Goal: Transaction & Acquisition: Obtain resource

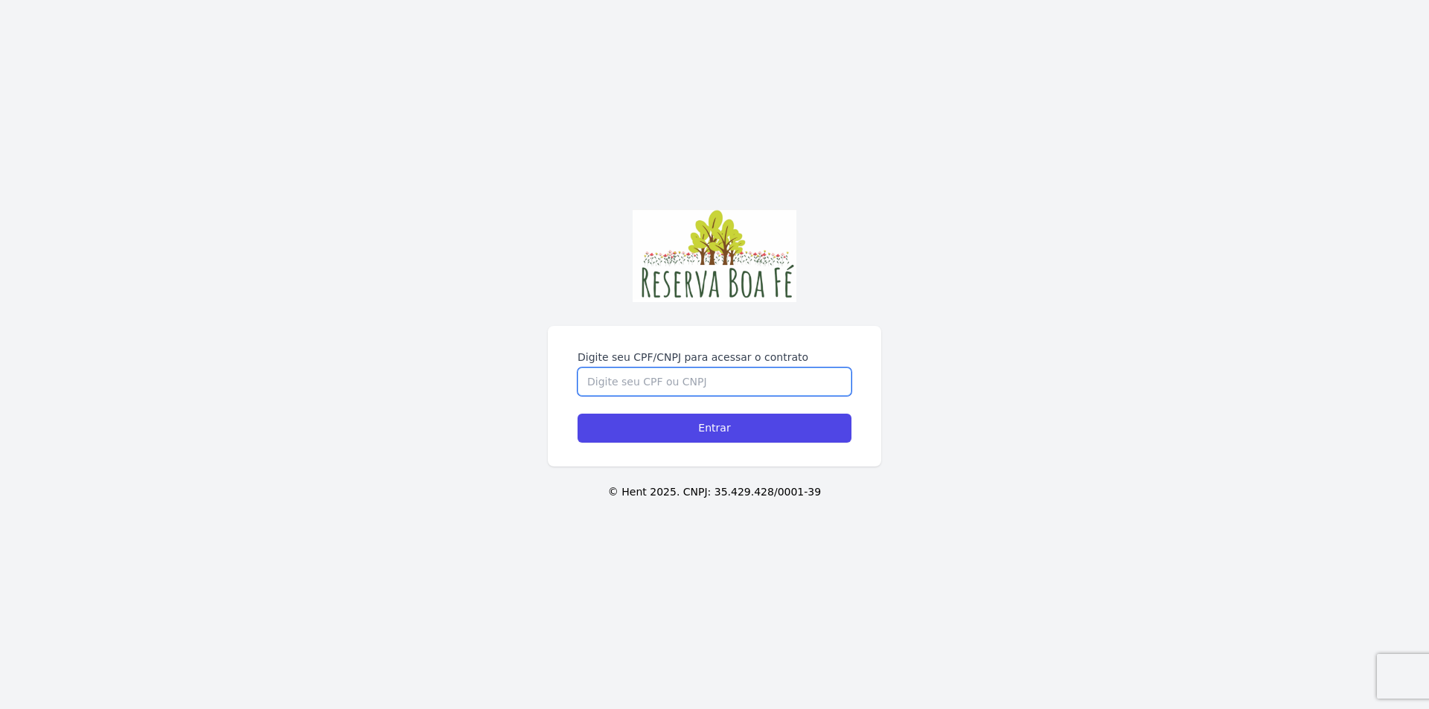
click at [714, 382] on input "Digite seu CPF/CNPJ para acessar o contrato" at bounding box center [715, 382] width 274 height 28
type input "06323059754"
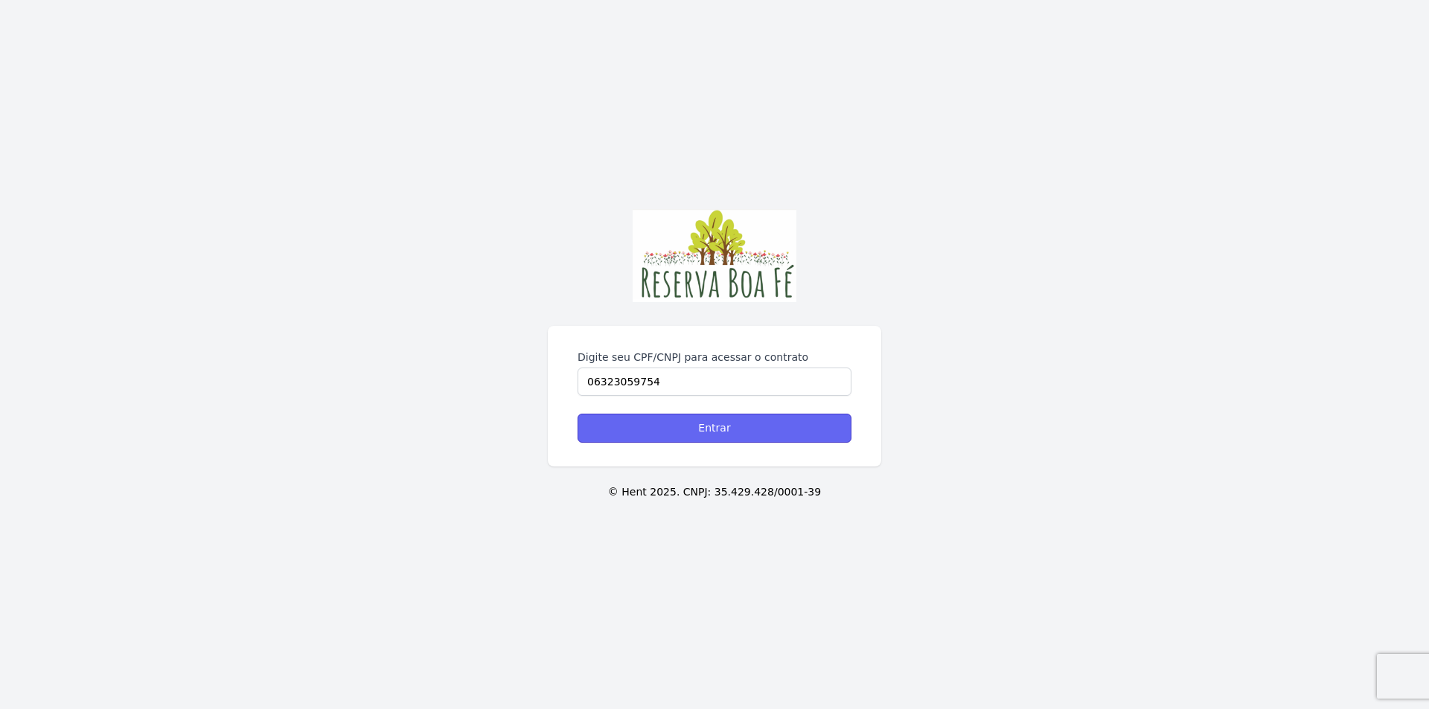
click at [747, 433] on input "Entrar" at bounding box center [715, 428] width 274 height 29
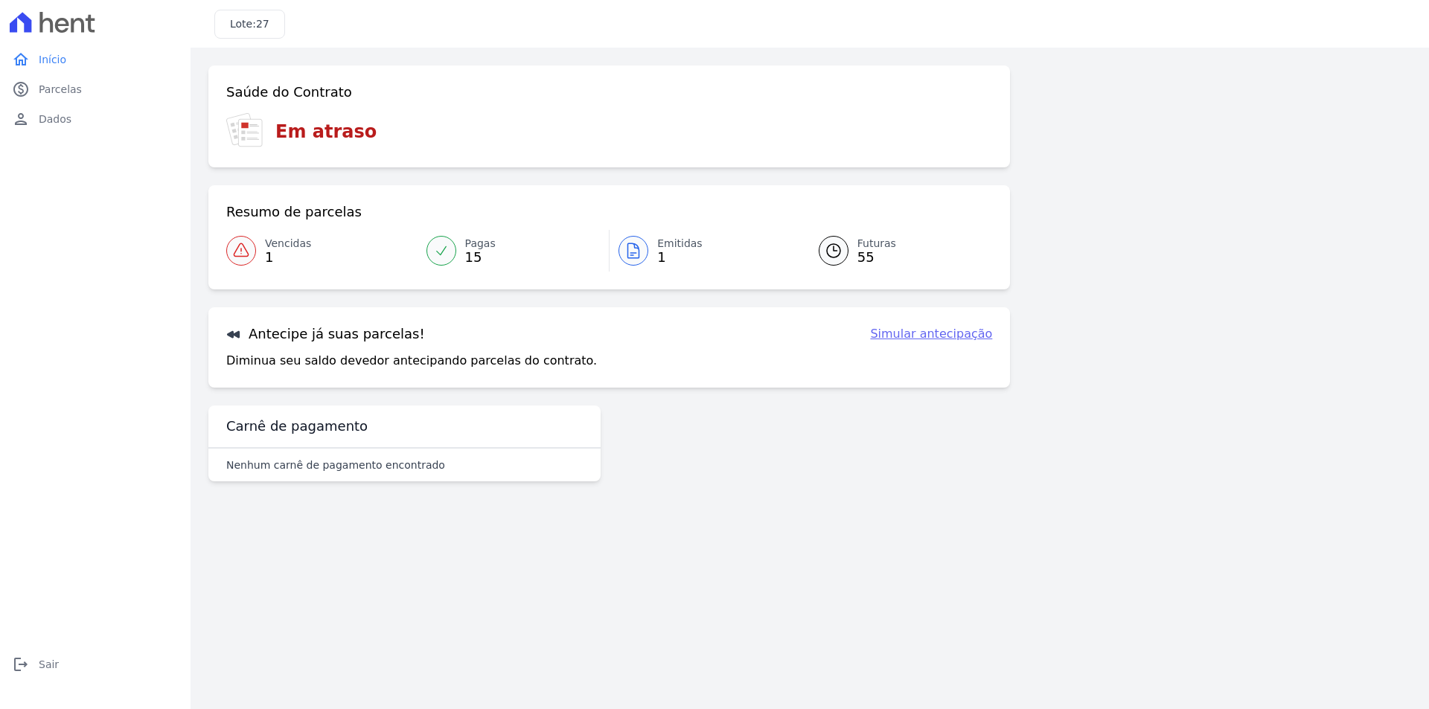
click at [293, 243] on span "Vencidas" at bounding box center [288, 244] width 46 height 16
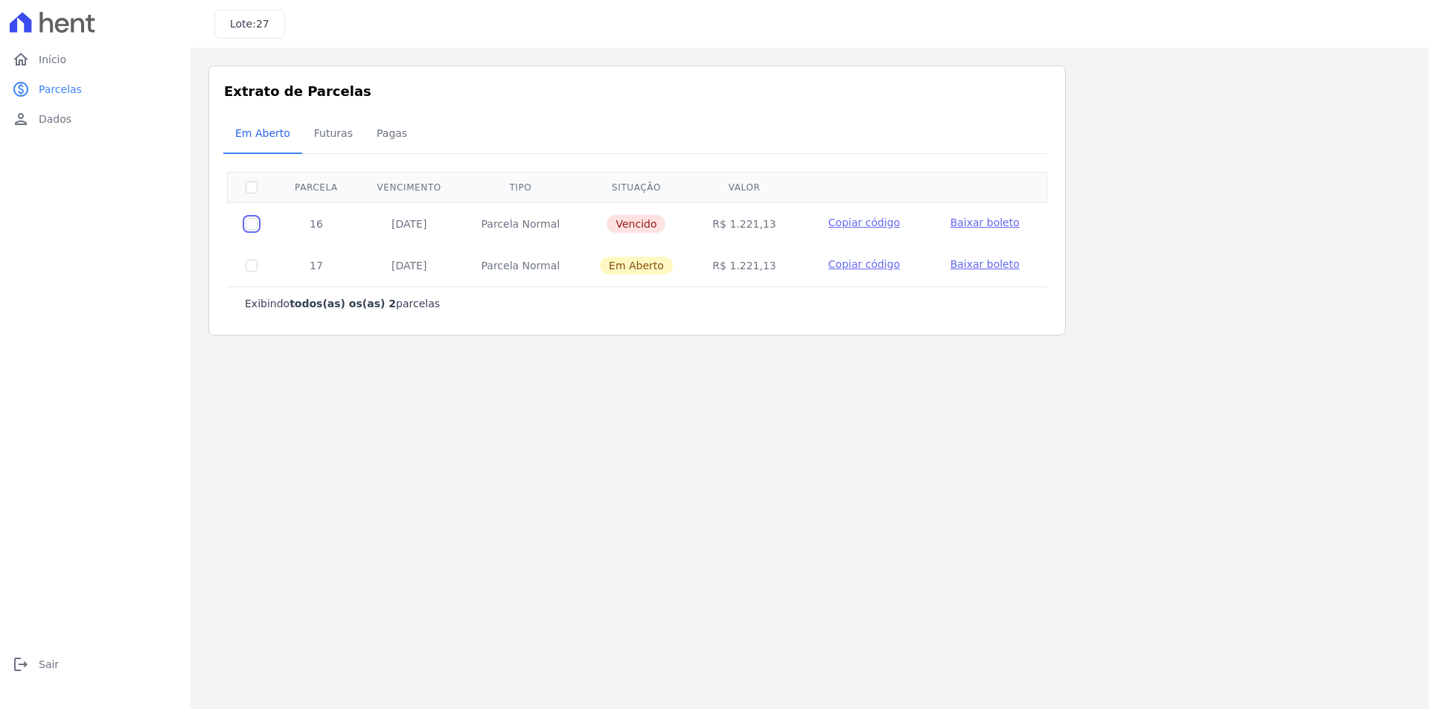
click at [254, 223] on input "checkbox" at bounding box center [252, 224] width 12 height 12
checkbox input "true"
click at [972, 217] on span "Baixar boleto" at bounding box center [985, 223] width 69 height 12
click at [249, 190] on input "checkbox" at bounding box center [252, 188] width 12 height 12
checkbox input "false"
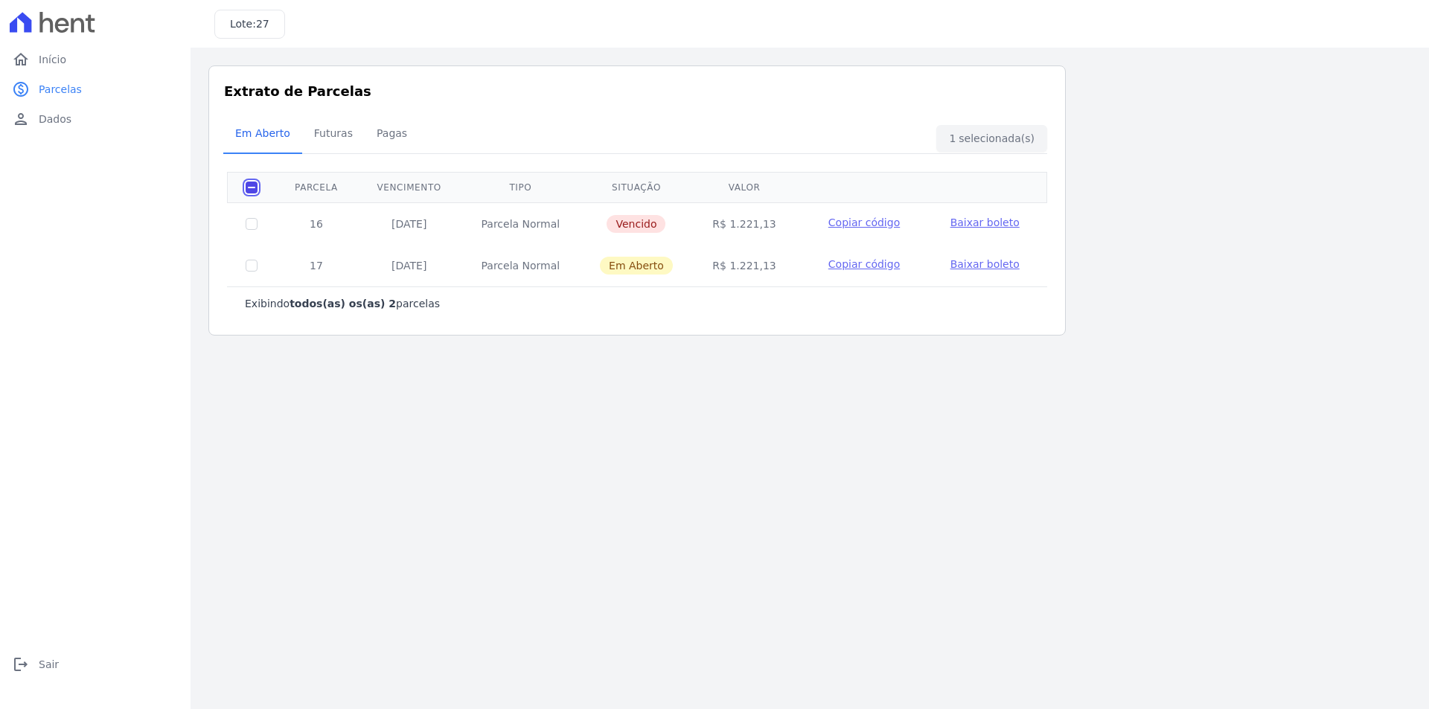
checkbox input "false"
click at [252, 266] on input "checkbox" at bounding box center [252, 266] width 12 height 12
checkbox input "true"
click at [983, 264] on span "Baixar boleto" at bounding box center [985, 264] width 69 height 12
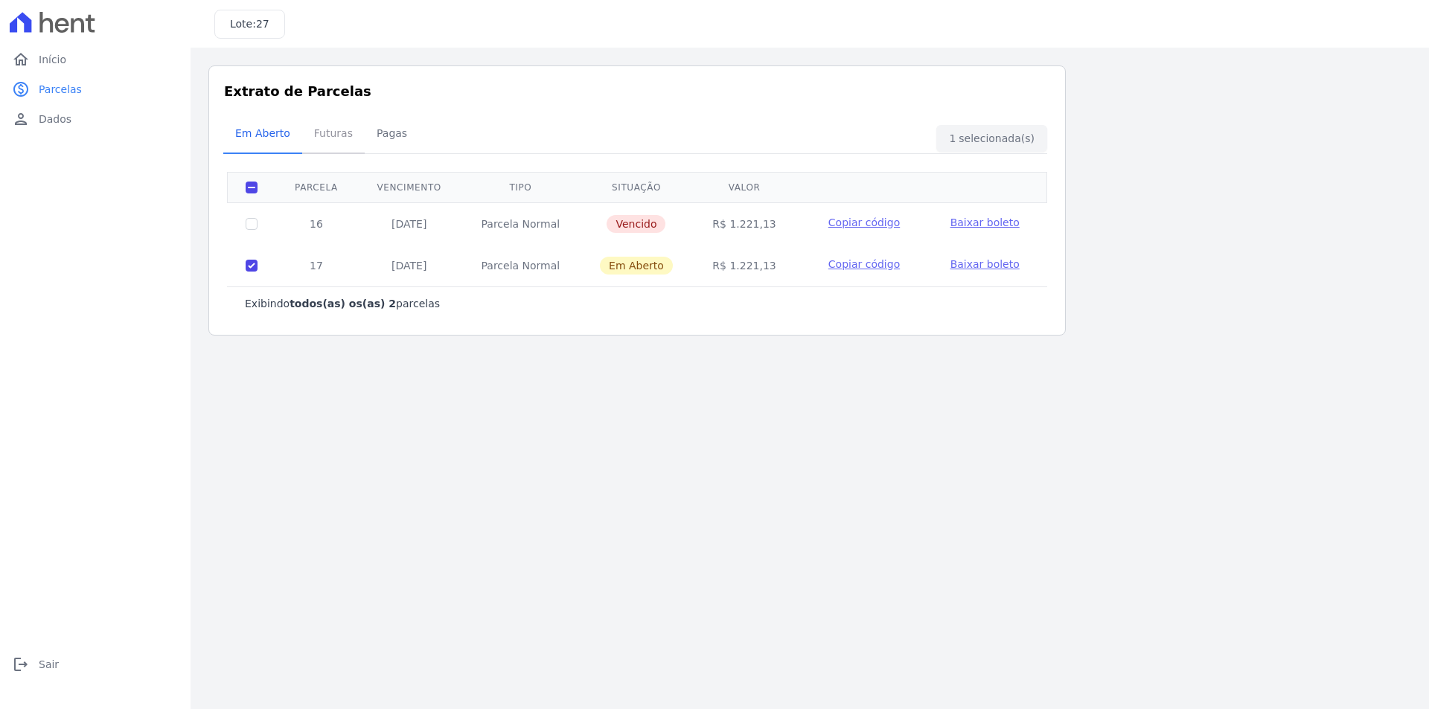
click at [322, 132] on span "Futuras" at bounding box center [333, 133] width 57 height 30
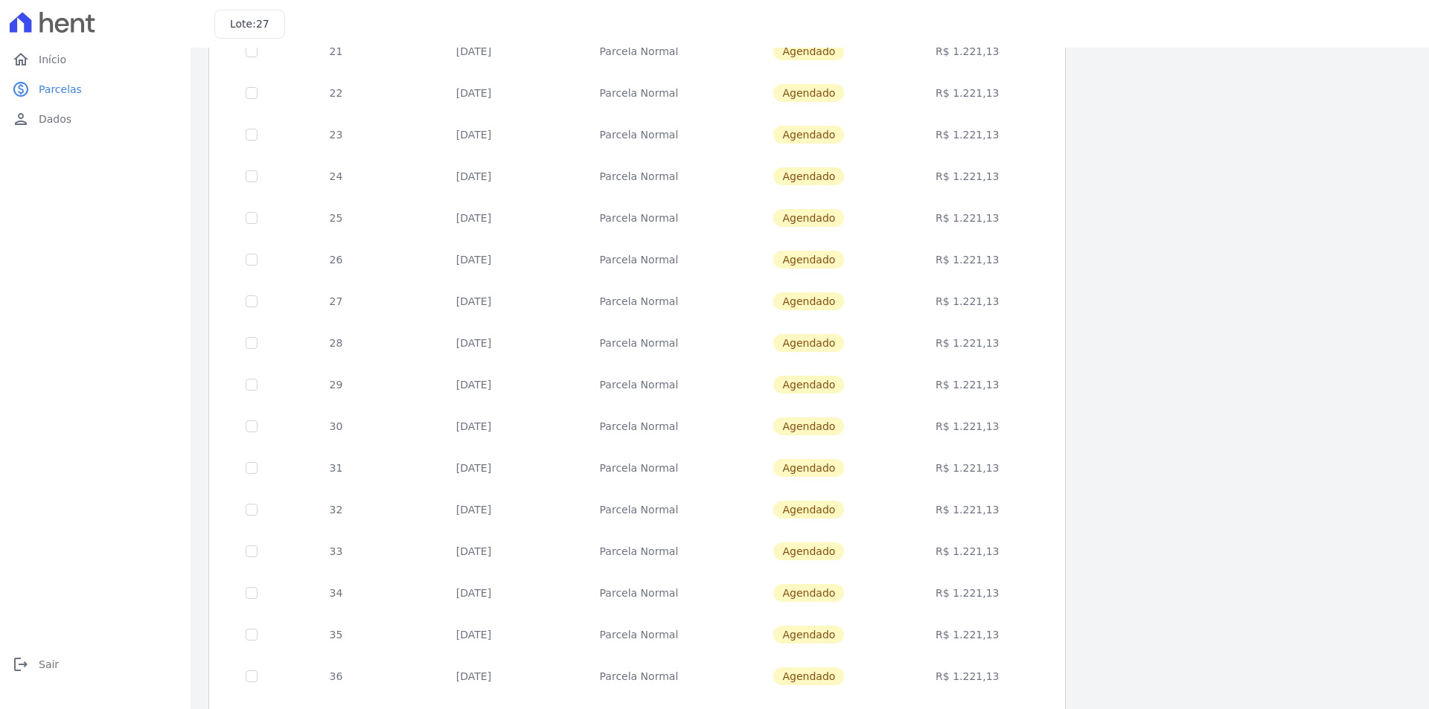
scroll to position [414, 0]
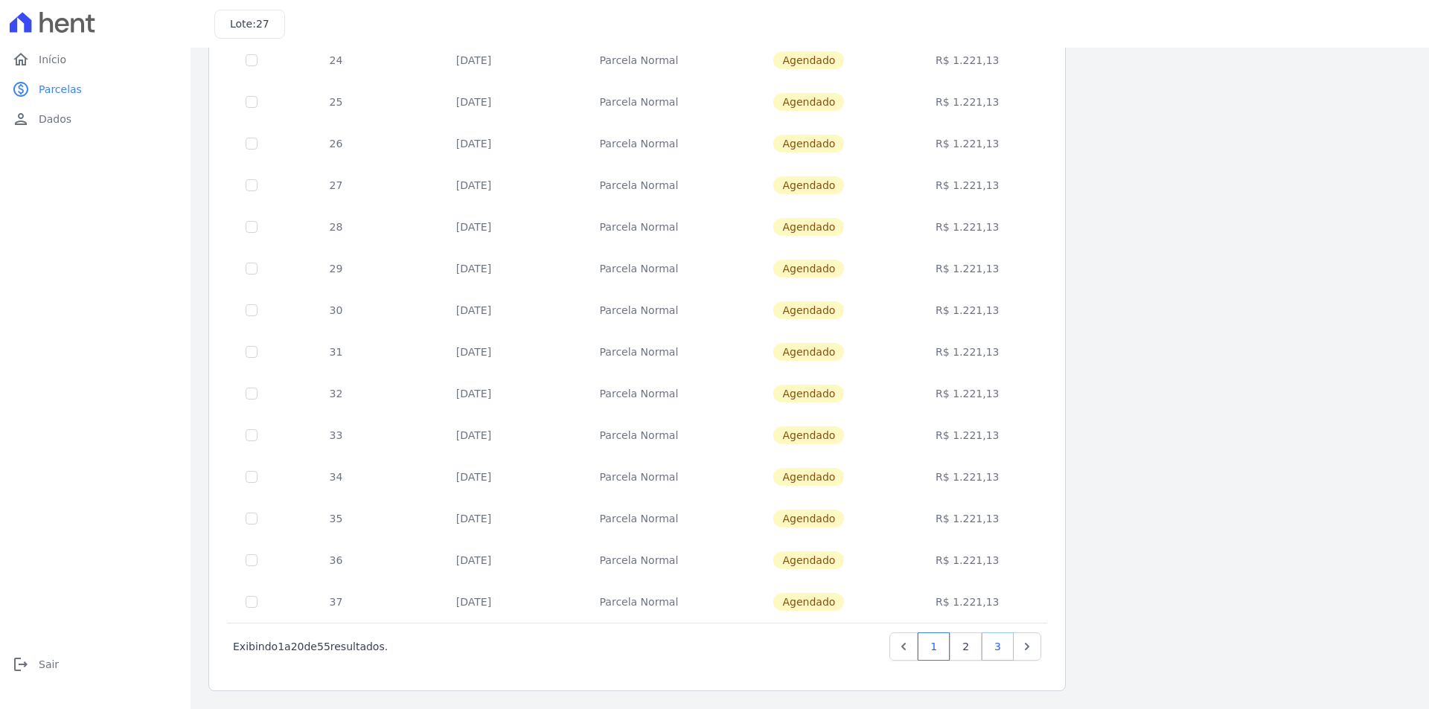
click at [1002, 648] on link "3" at bounding box center [998, 647] width 32 height 28
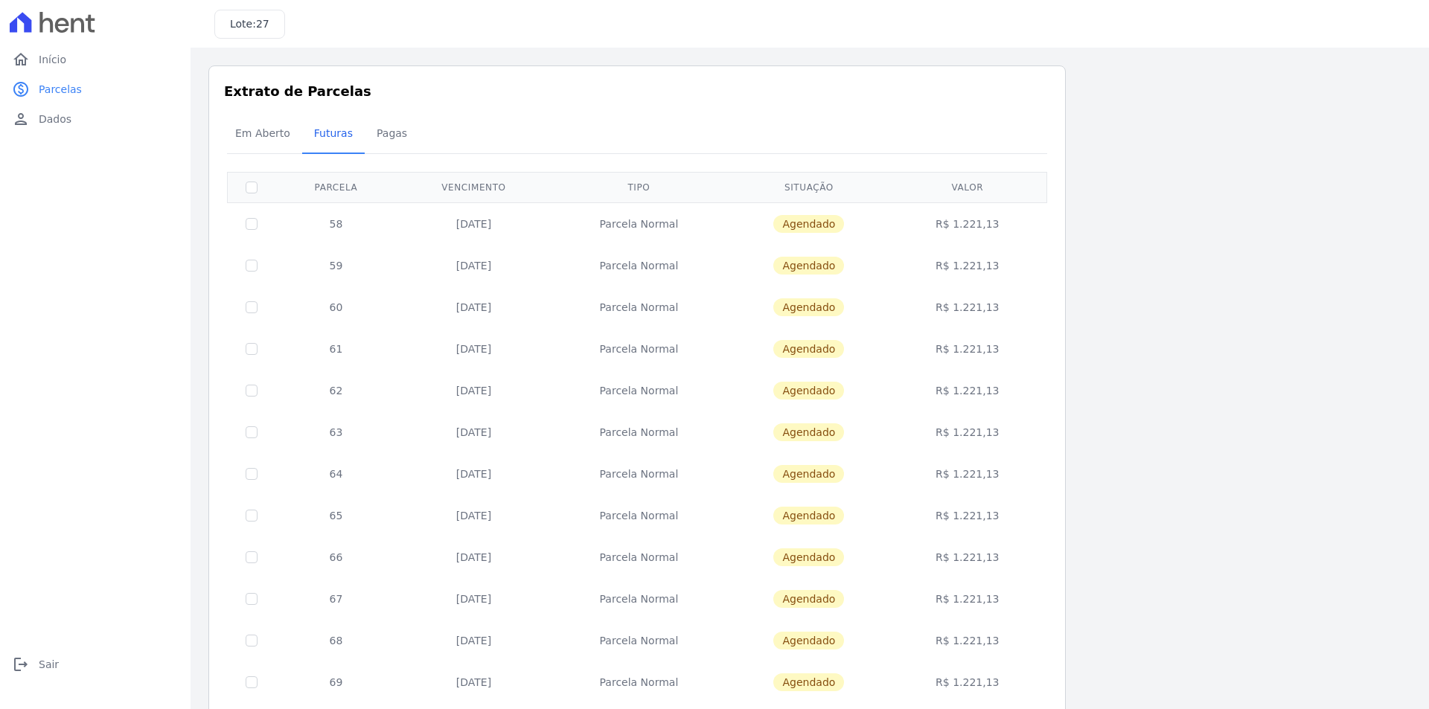
scroll to position [205, 0]
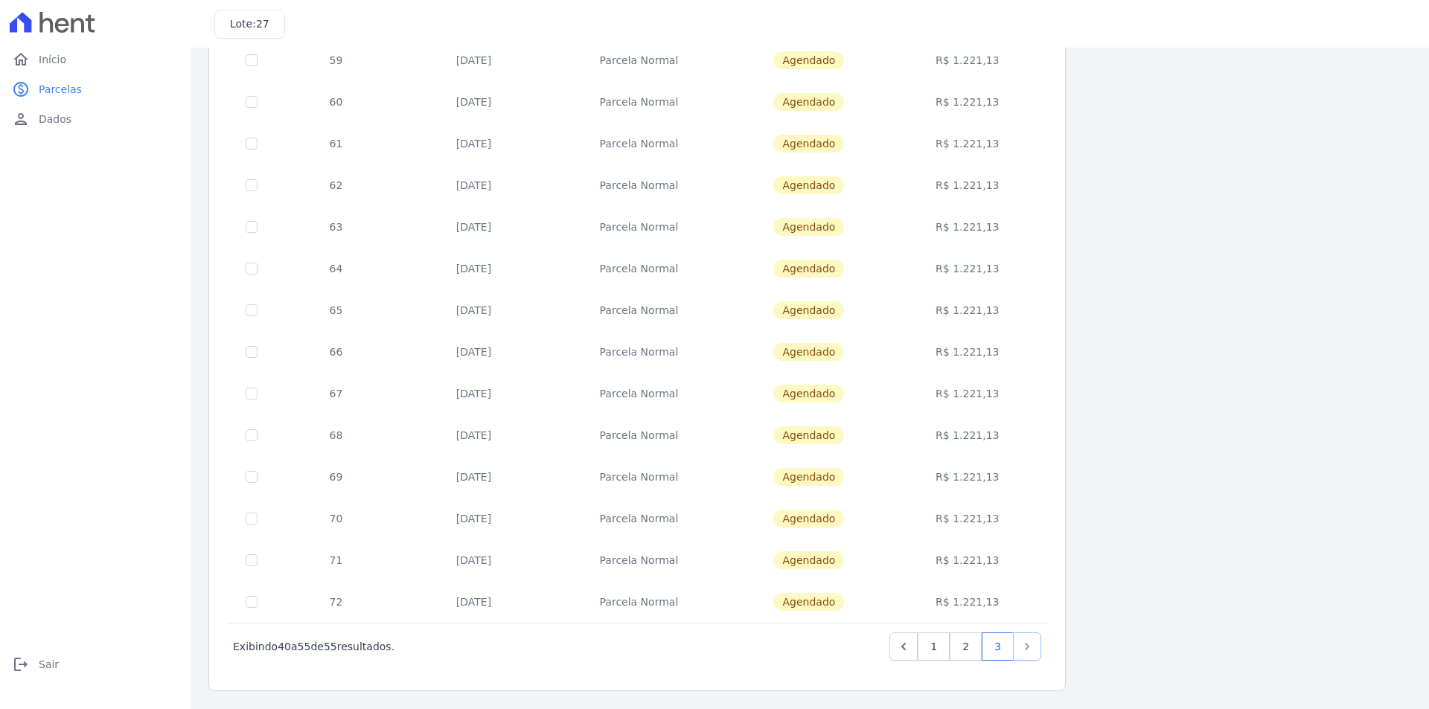
click at [1029, 647] on icon "Next" at bounding box center [1027, 646] width 4 height 7
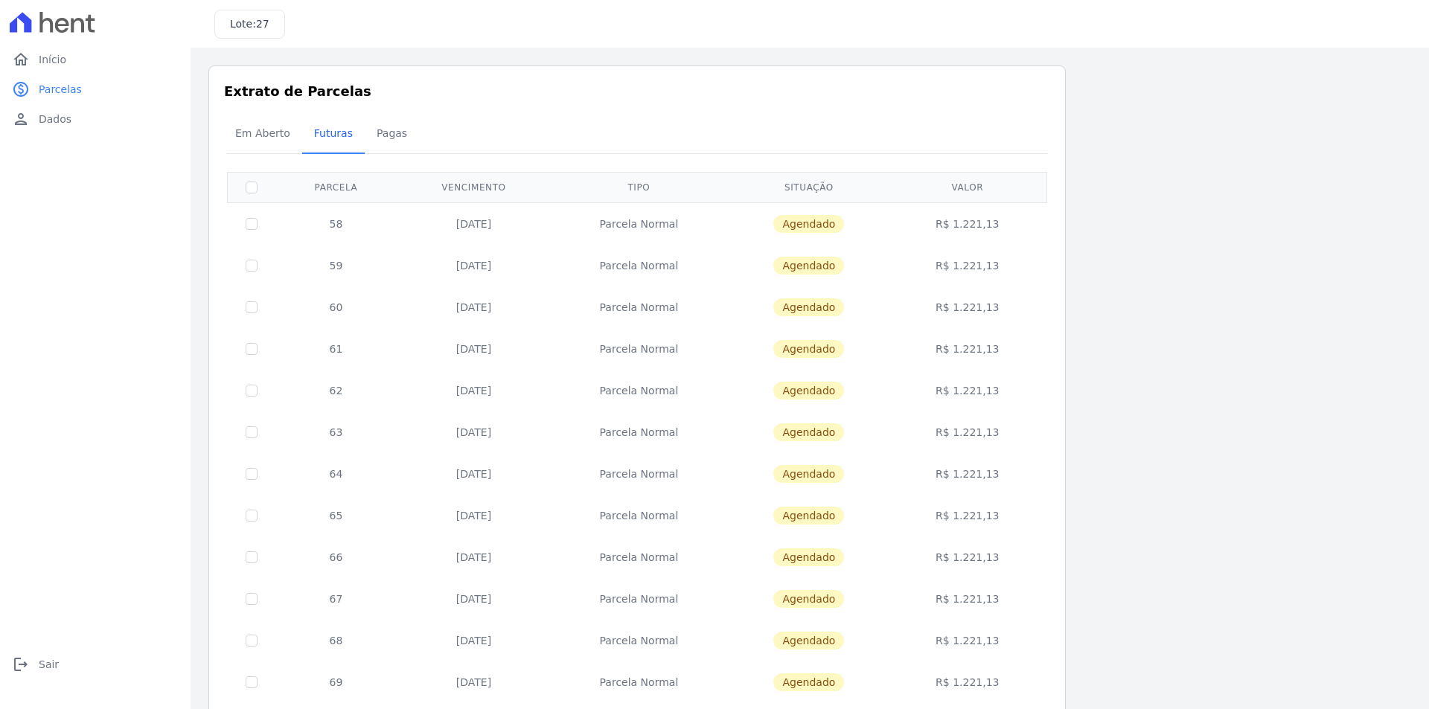
scroll to position [205, 0]
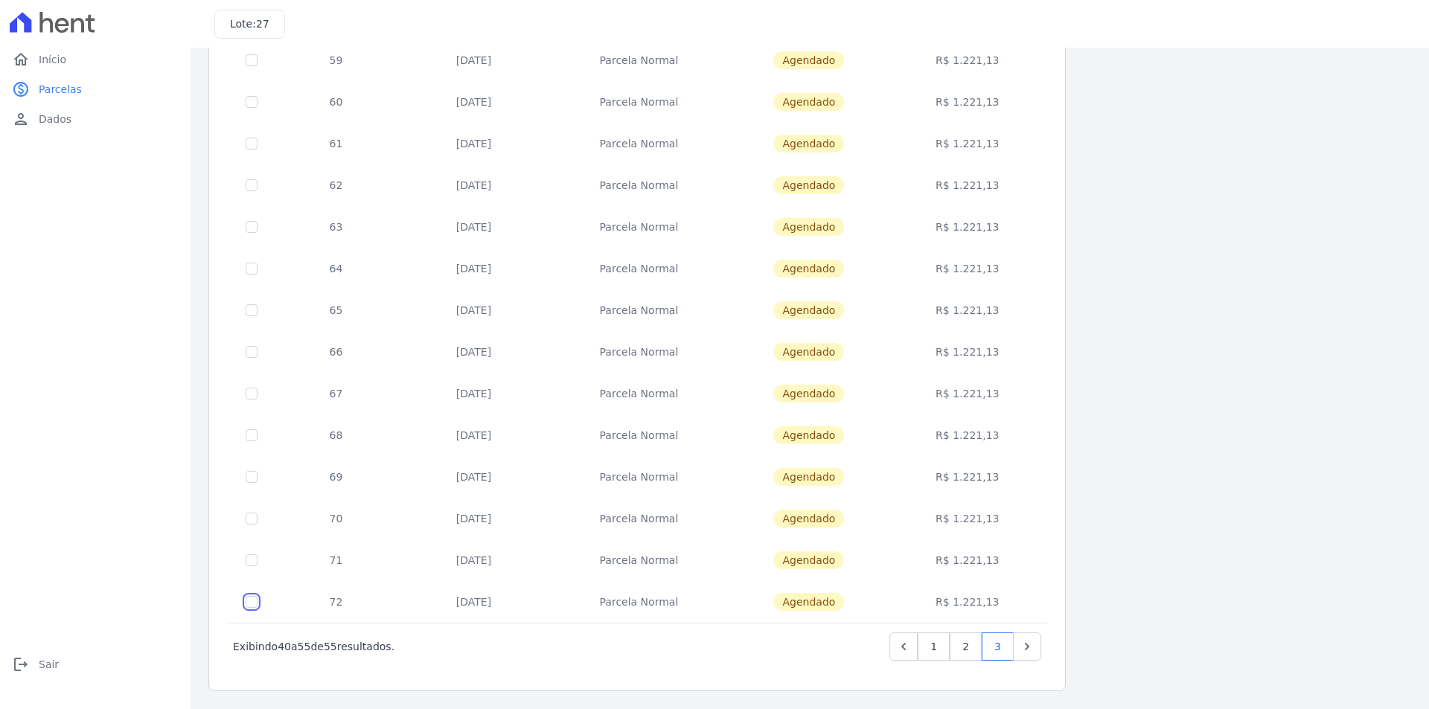
click at [252, 599] on input "checkbox" at bounding box center [252, 602] width 12 height 12
checkbox input "true"
drag, startPoint x: 249, startPoint y: 558, endPoint x: 249, endPoint y: 541, distance: 17.1
click at [249, 557] on input "checkbox" at bounding box center [252, 561] width 12 height 12
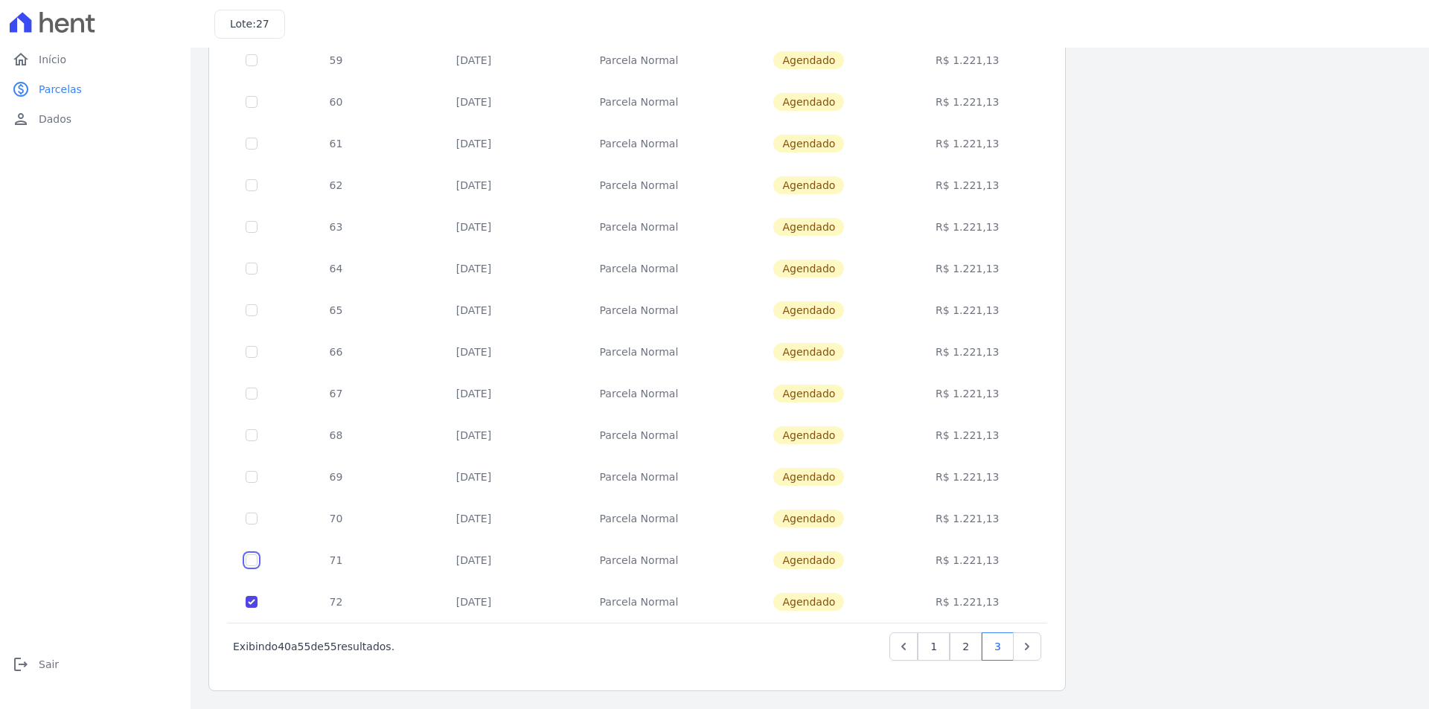
checkbox input "true"
click at [252, 516] on input "checkbox" at bounding box center [252, 519] width 12 height 12
checkbox input "true"
click at [253, 473] on input "checkbox" at bounding box center [252, 477] width 12 height 12
checkbox input "true"
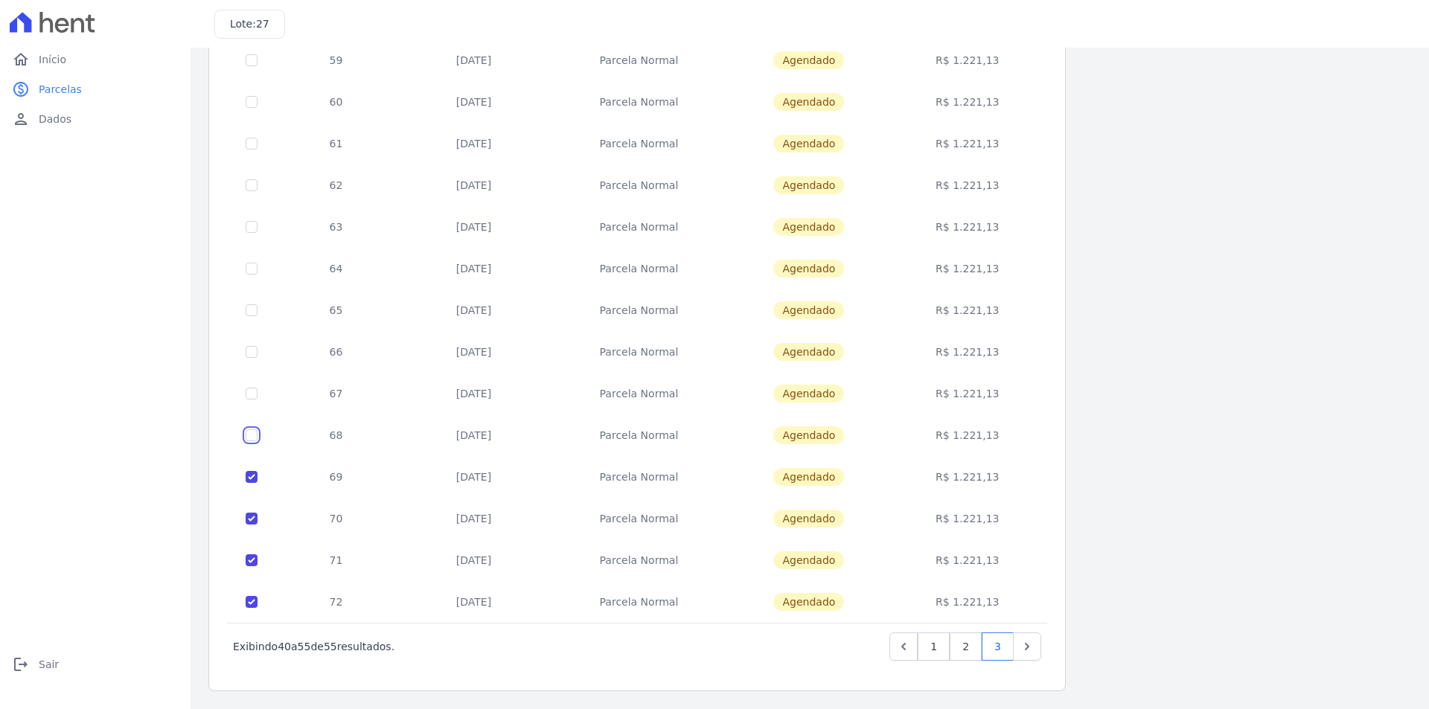
click at [254, 437] on input "checkbox" at bounding box center [252, 436] width 12 height 12
checkbox input "true"
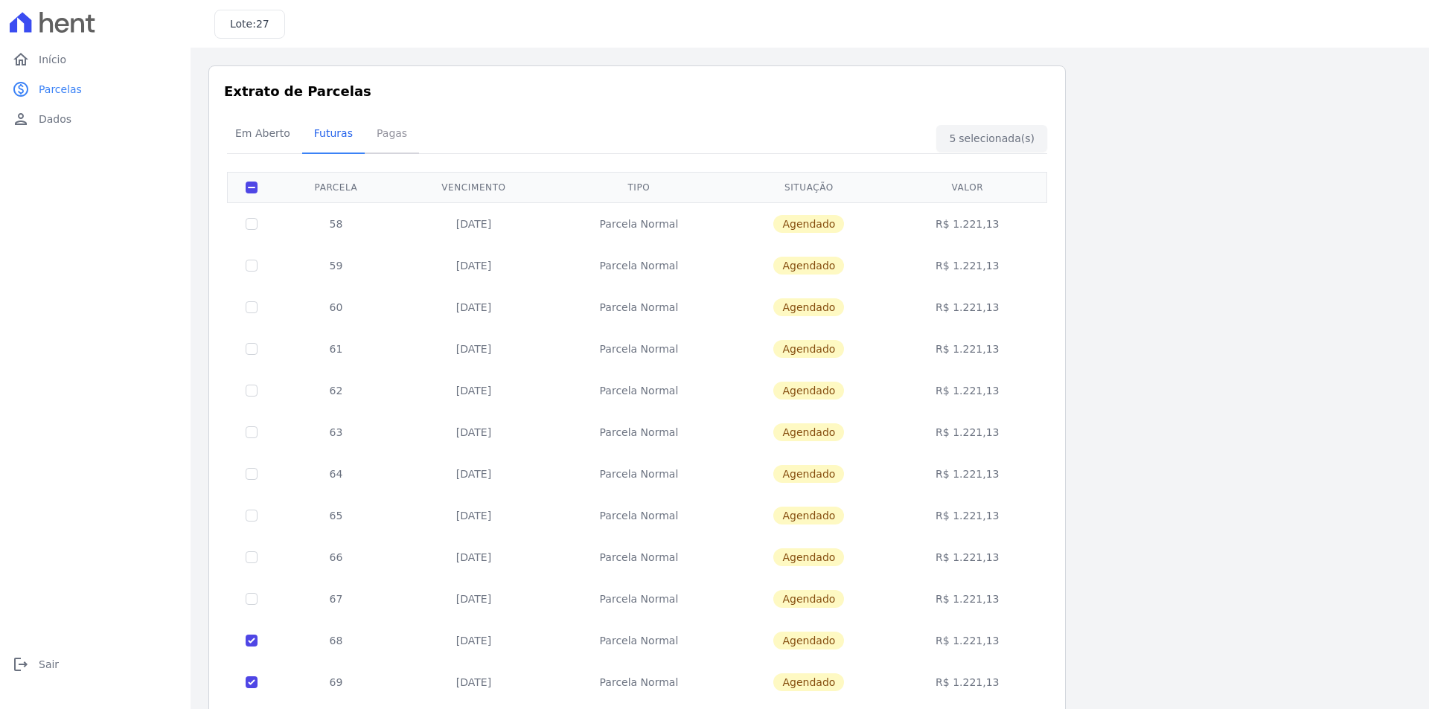
click at [379, 130] on span "Pagas" at bounding box center [392, 133] width 48 height 30
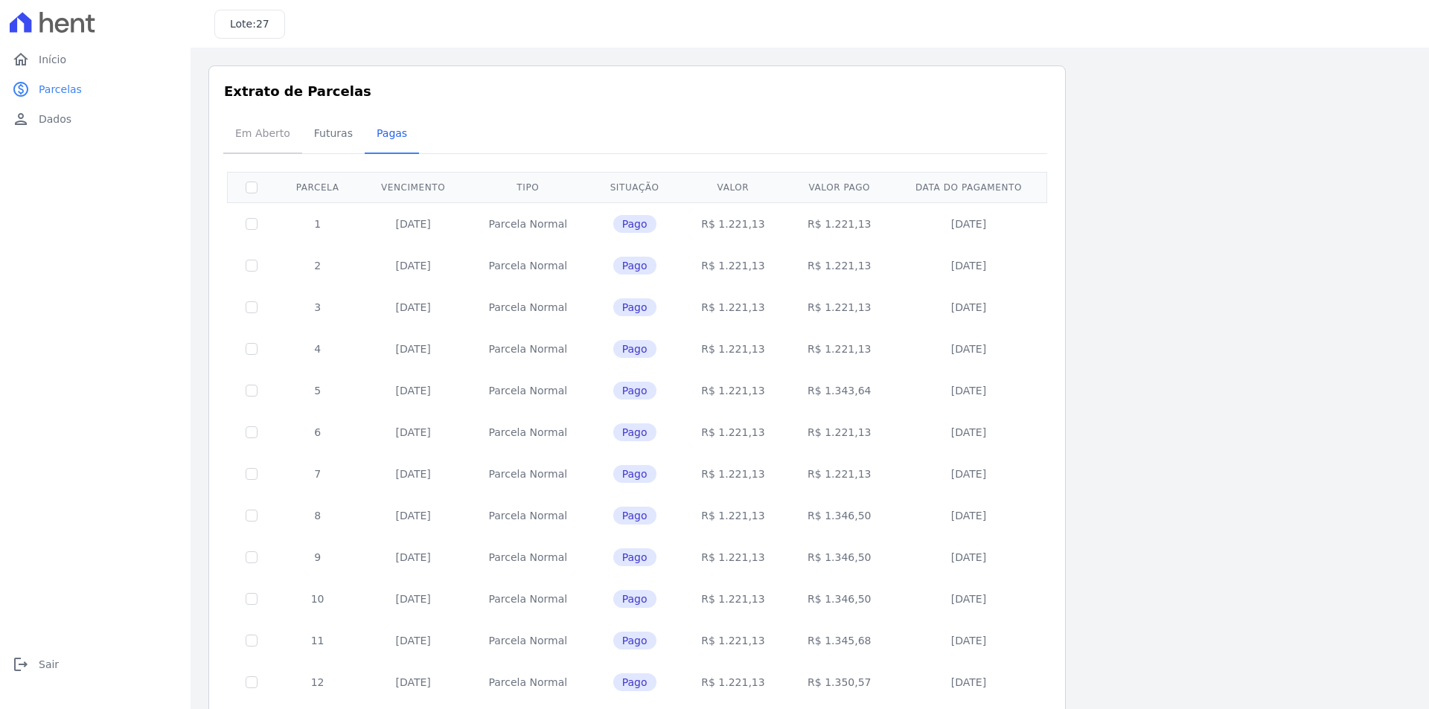
click at [254, 132] on span "Em Aberto" at bounding box center [262, 133] width 73 height 30
